Goal: Task Accomplishment & Management: Use online tool/utility

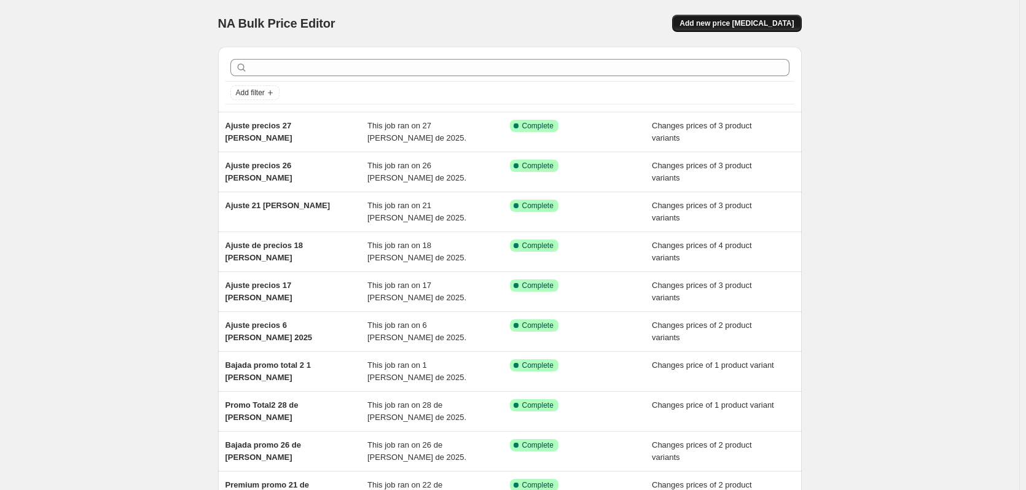
click at [754, 30] on button "Add new price [MEDICAL_DATA]" at bounding box center [736, 23] width 129 height 17
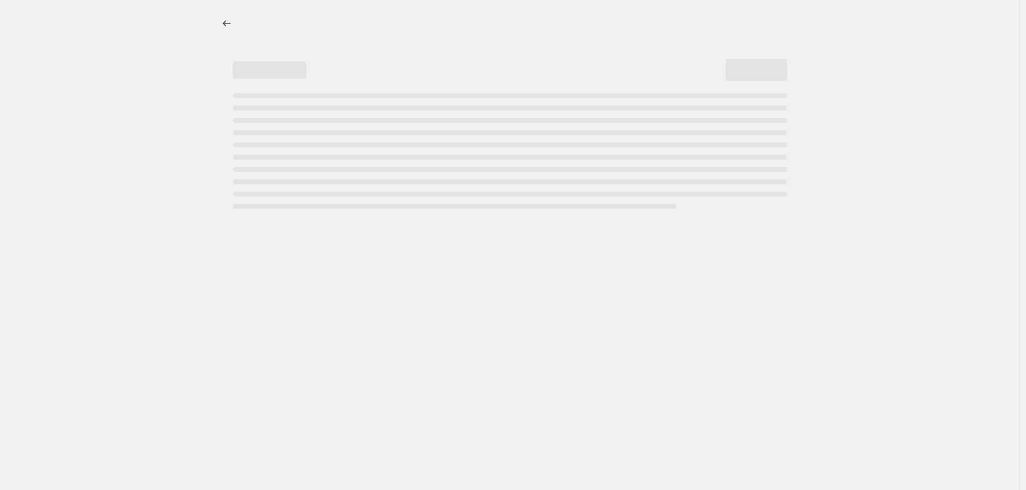
select select "percentage"
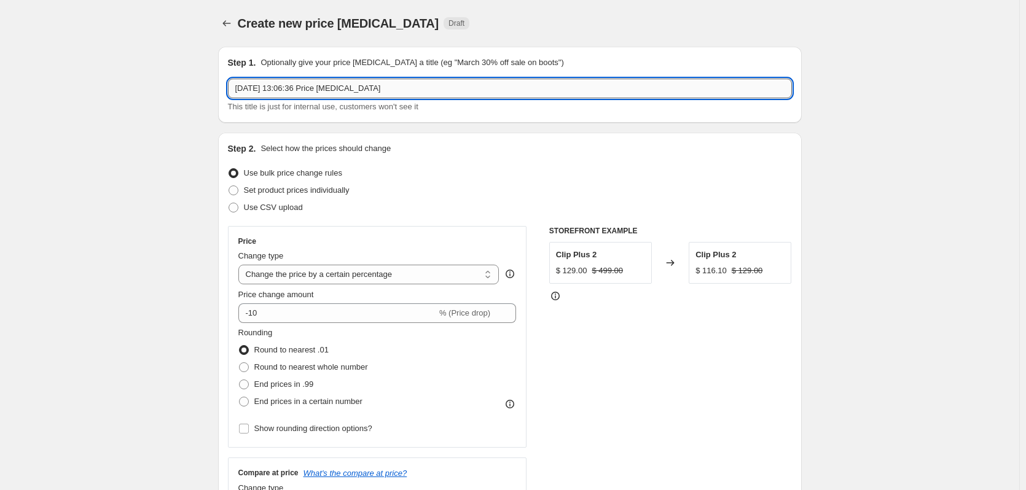
click at [302, 84] on input "[DATE] 13:06:36 Price [MEDICAL_DATA]" at bounding box center [510, 89] width 564 height 20
type input "c"
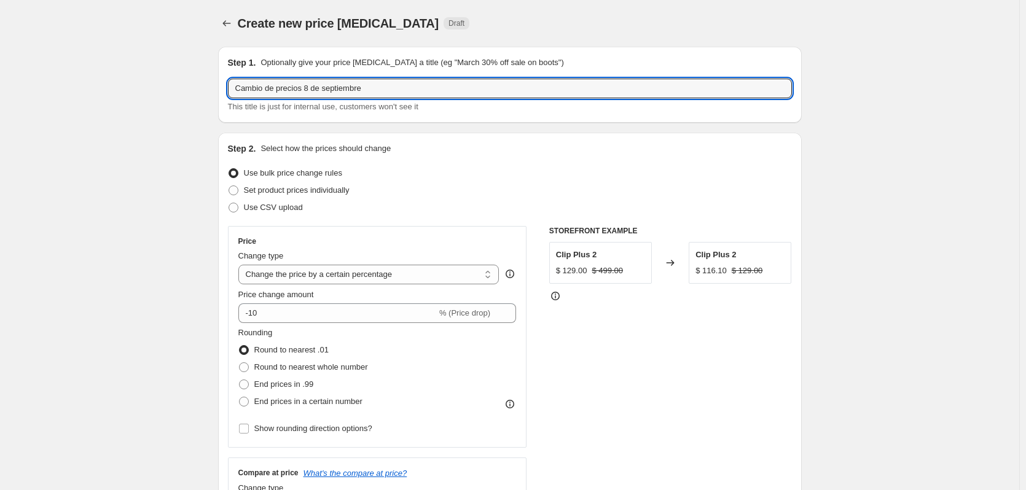
type input "Cambio de precios 8 de septiembre"
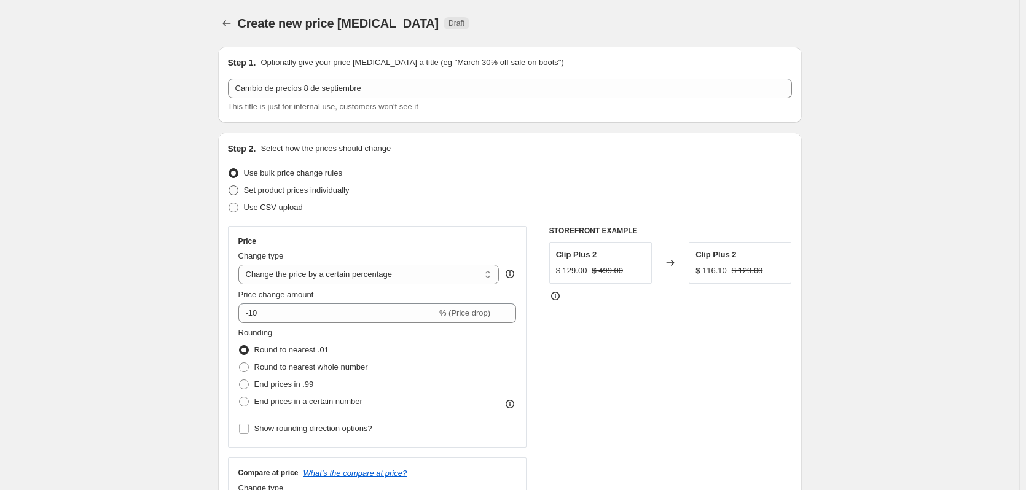
click at [344, 189] on span "Set product prices individually" at bounding box center [297, 190] width 106 height 9
click at [229, 186] on input "Set product prices individually" at bounding box center [229, 186] width 1 height 1
radio input "true"
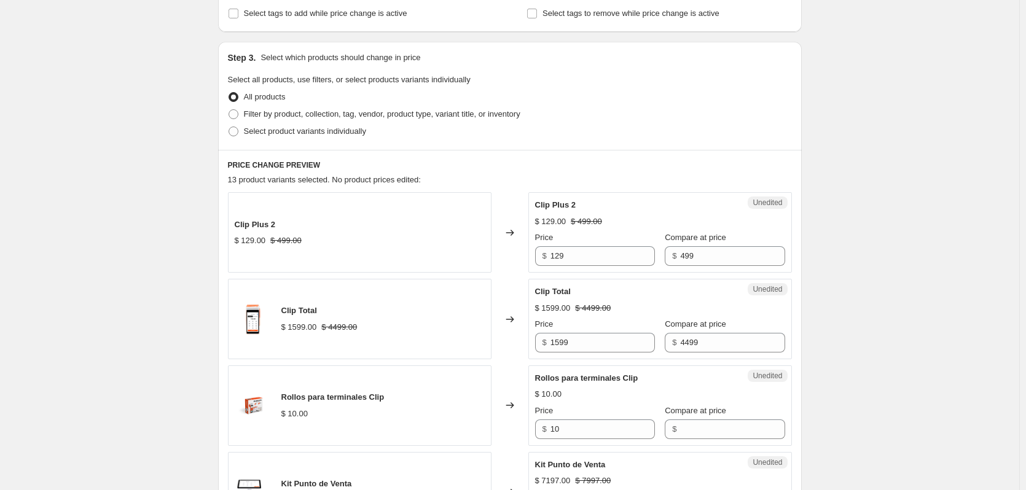
scroll to position [226, 0]
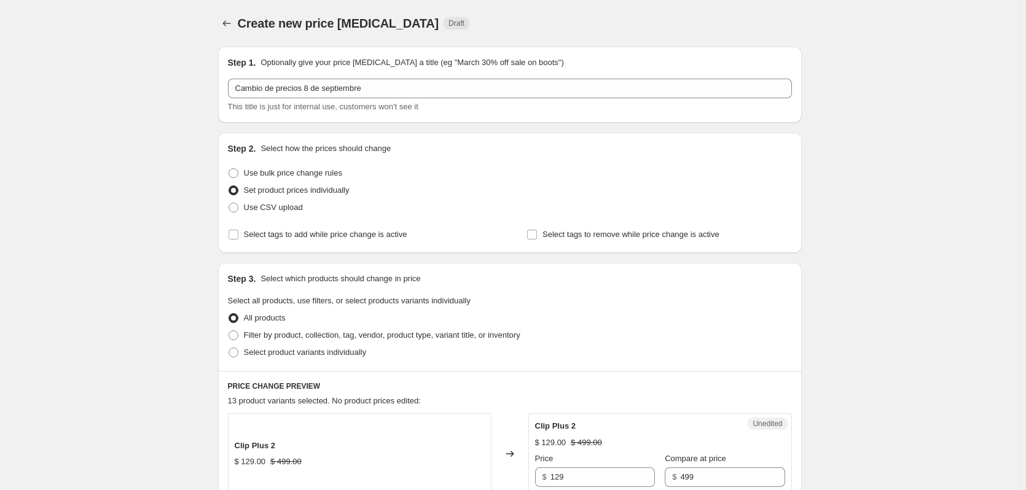
scroll to position [546, 0]
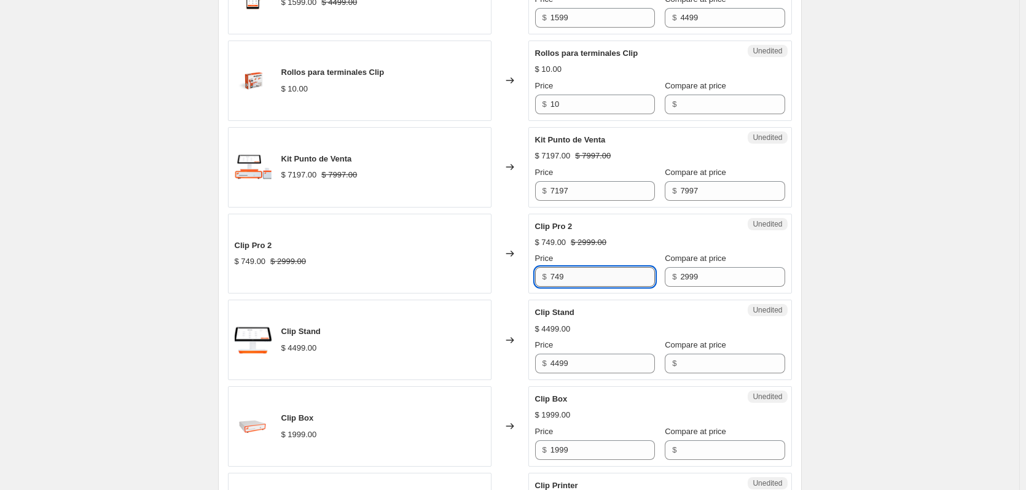
click at [595, 280] on input "749" at bounding box center [603, 277] width 104 height 20
type input "499"
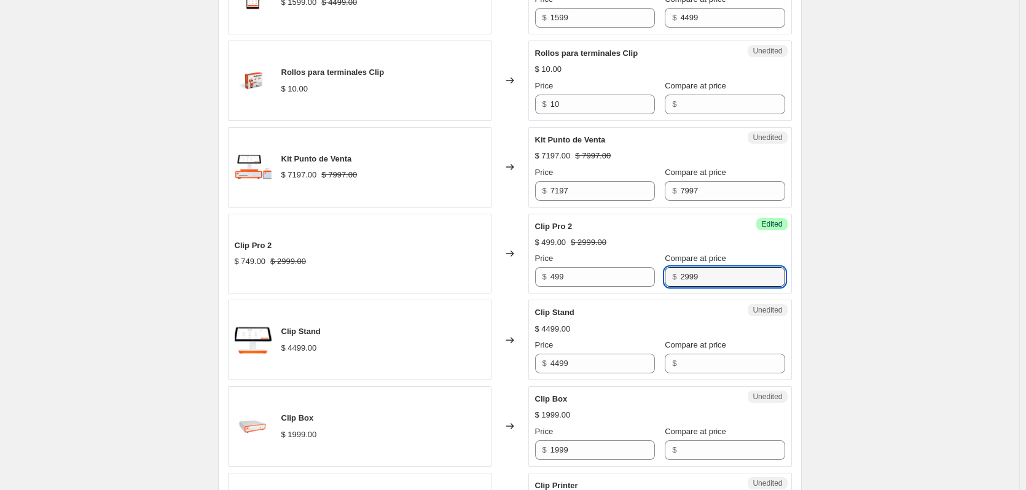
click at [919, 239] on div "Create new price [MEDICAL_DATA]. This page is ready Create new price [MEDICAL_D…" at bounding box center [509, 334] width 1019 height 1760
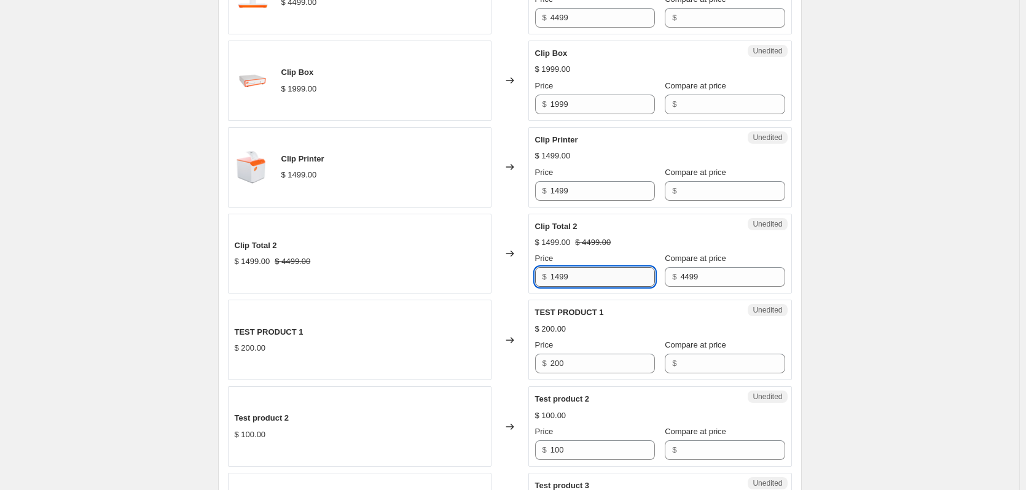
click at [560, 278] on input "1499" at bounding box center [603, 277] width 104 height 20
type input "1199"
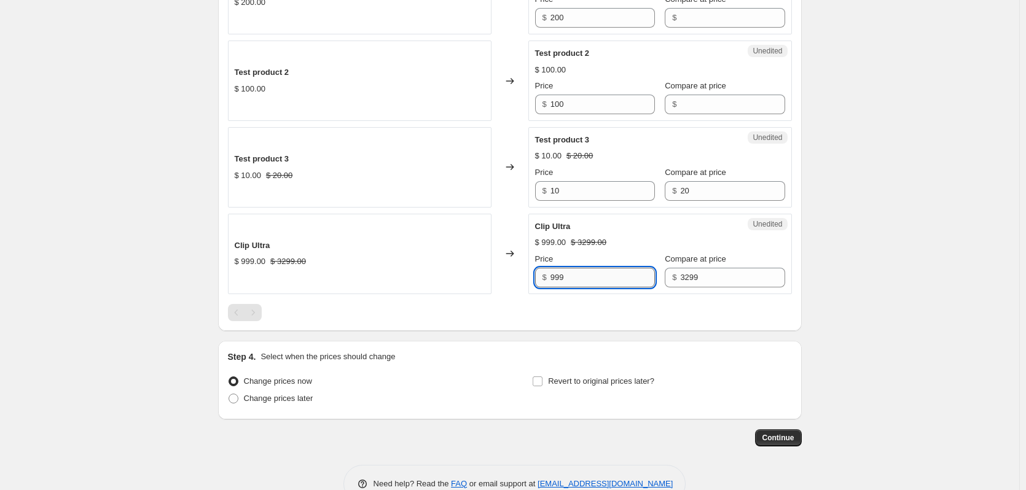
click at [578, 281] on input "999" at bounding box center [603, 278] width 104 height 20
type input "649"
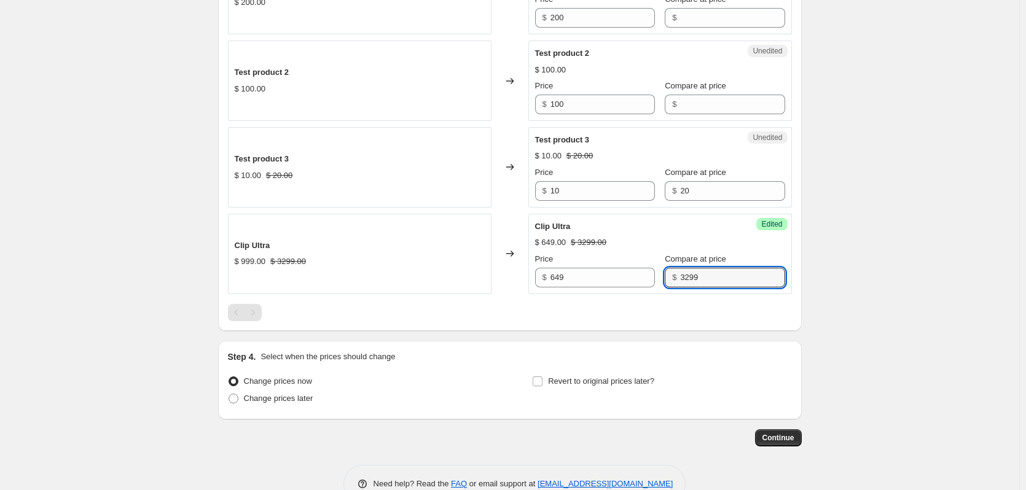
click at [301, 401] on span "Change prices later" at bounding box center [278, 398] width 69 height 9
click at [229, 395] on input "Change prices later" at bounding box center [229, 394] width 1 height 1
radio input "true"
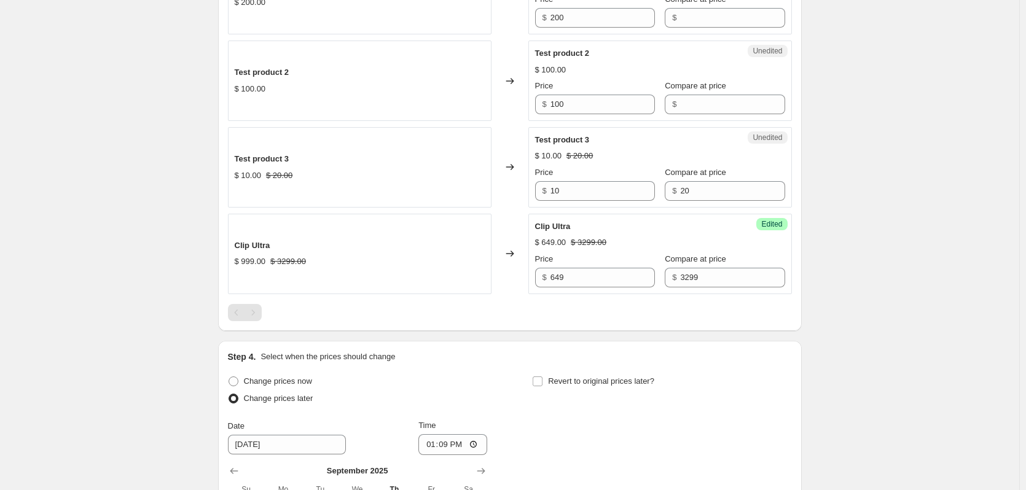
scroll to position [1463, 0]
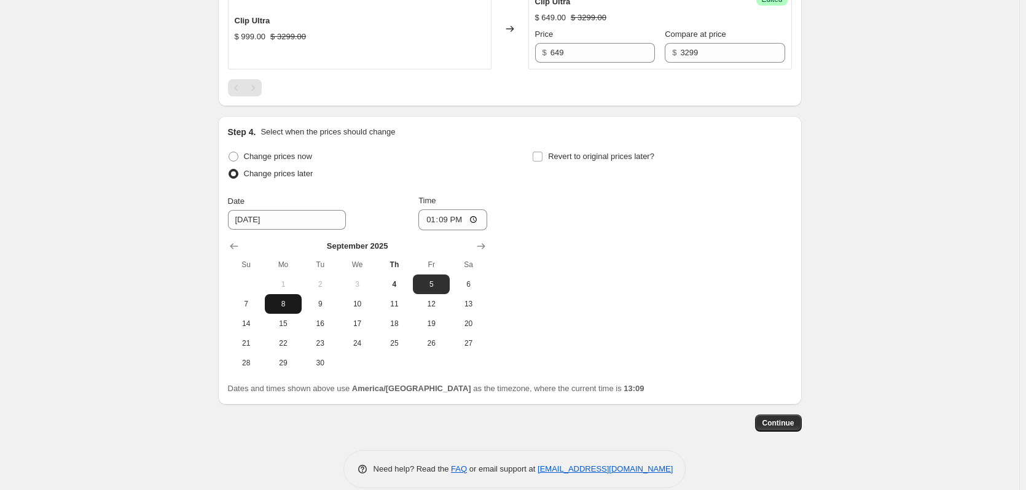
click at [280, 308] on span "8" at bounding box center [283, 304] width 27 height 10
type input "[DATE]"
click at [452, 223] on input "13:09" at bounding box center [452, 220] width 69 height 21
type input "07:00"
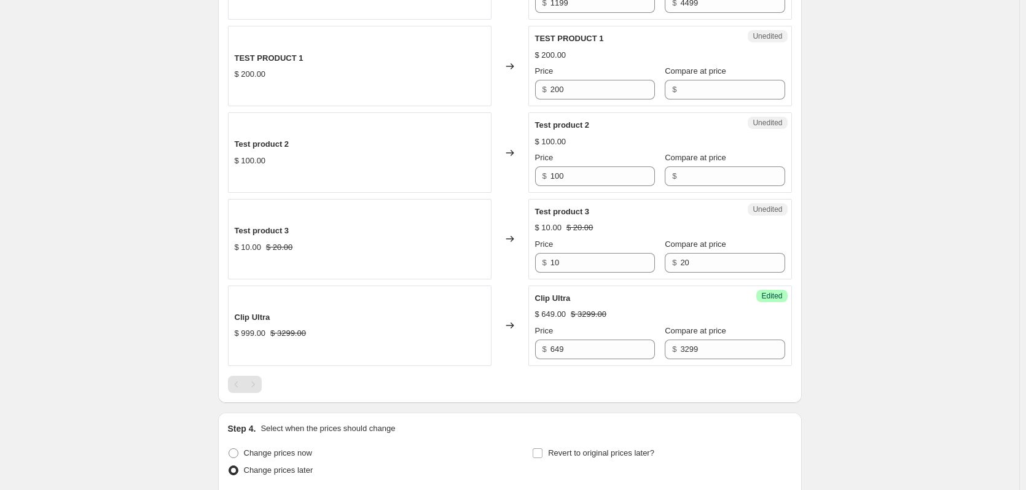
scroll to position [1207, 0]
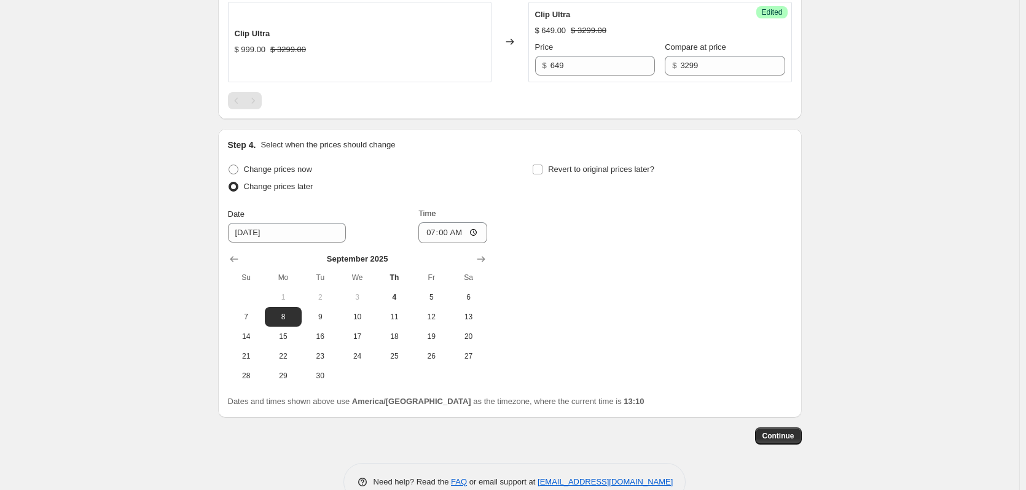
scroll to position [1480, 0]
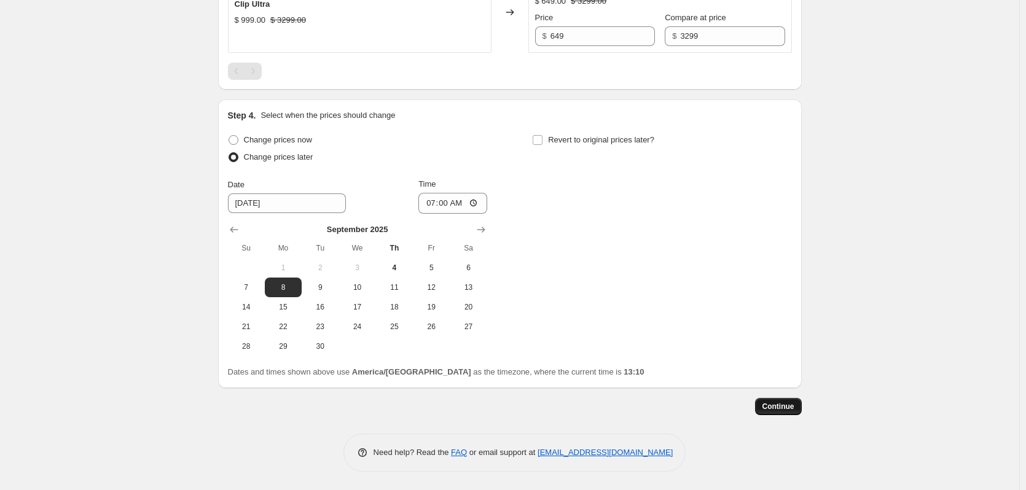
click at [787, 411] on span "Continue" at bounding box center [779, 407] width 32 height 10
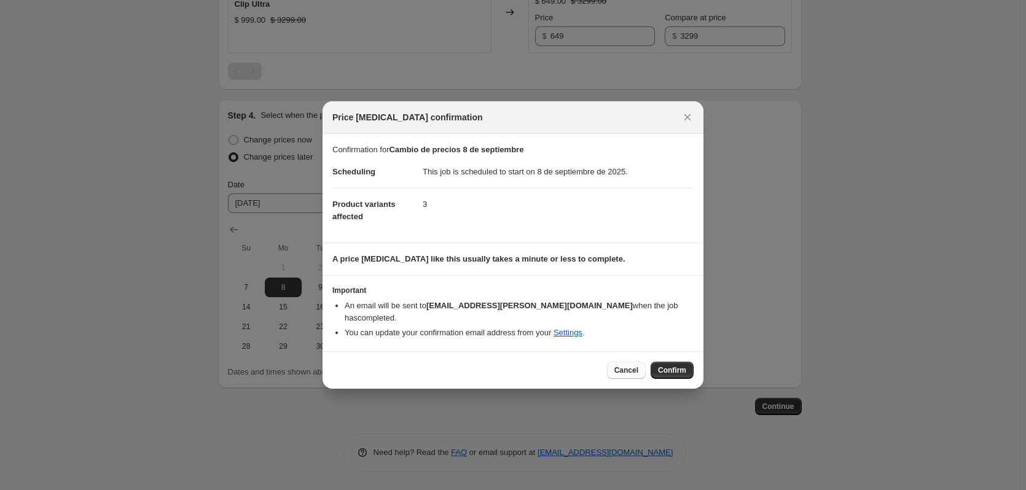
click at [632, 366] on span "Cancel" at bounding box center [626, 371] width 24 height 10
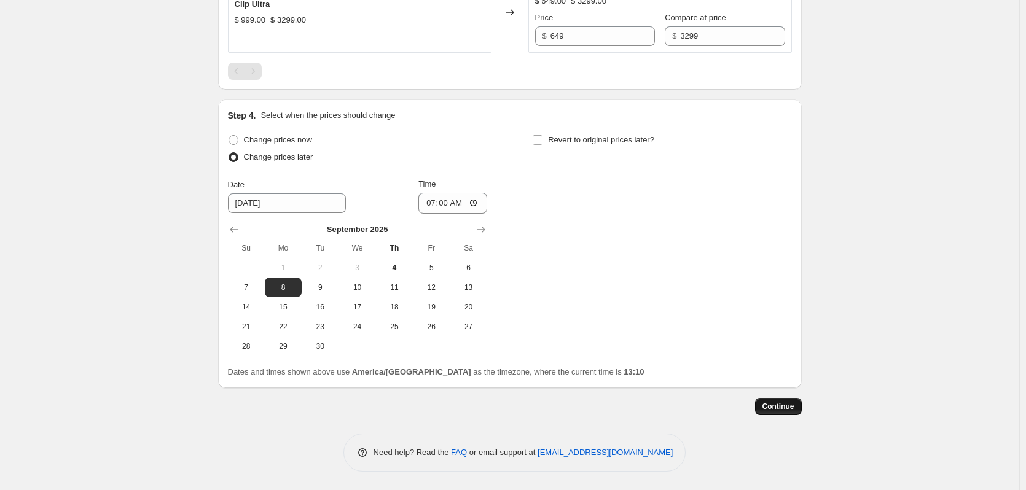
click at [771, 407] on span "Continue" at bounding box center [779, 407] width 32 height 10
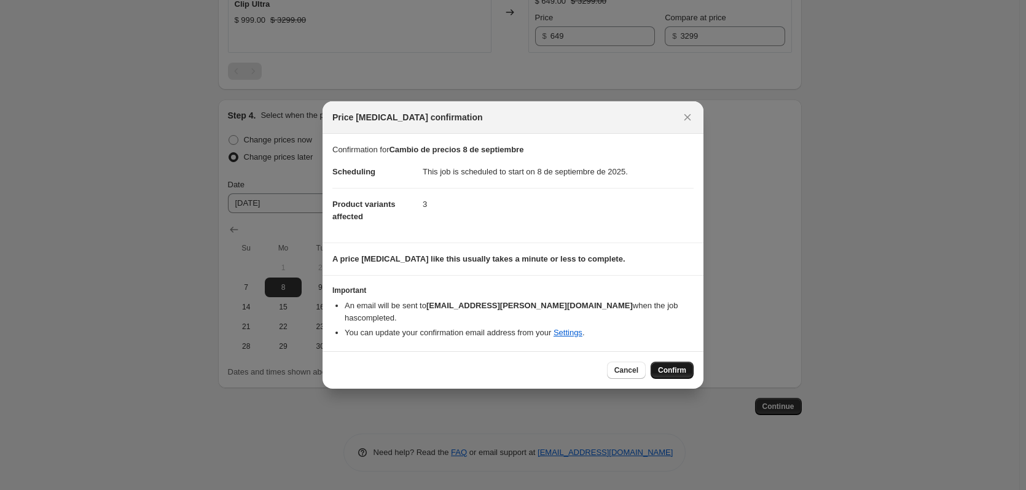
click at [677, 366] on span "Confirm" at bounding box center [672, 371] width 28 height 10
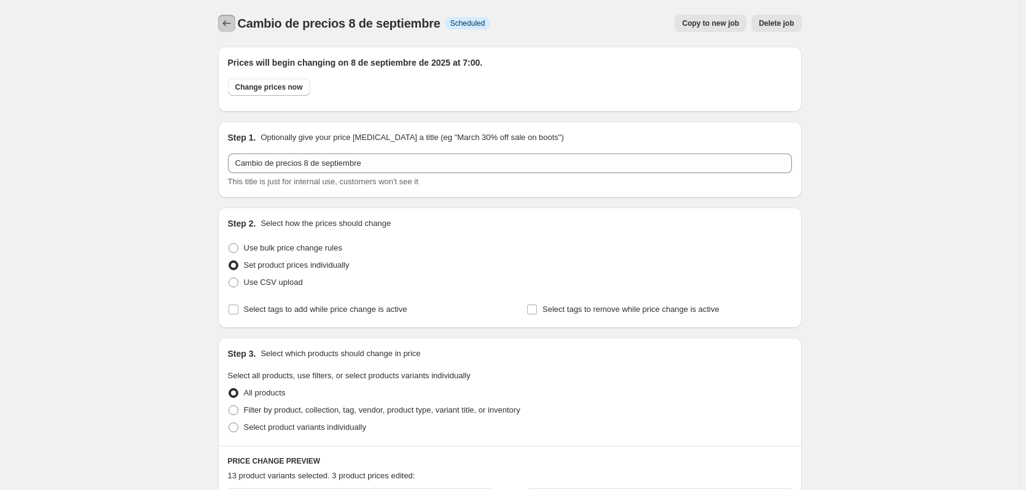
click at [230, 21] on icon "Price change jobs" at bounding box center [227, 23] width 12 height 12
